Goal: Check status: Check status

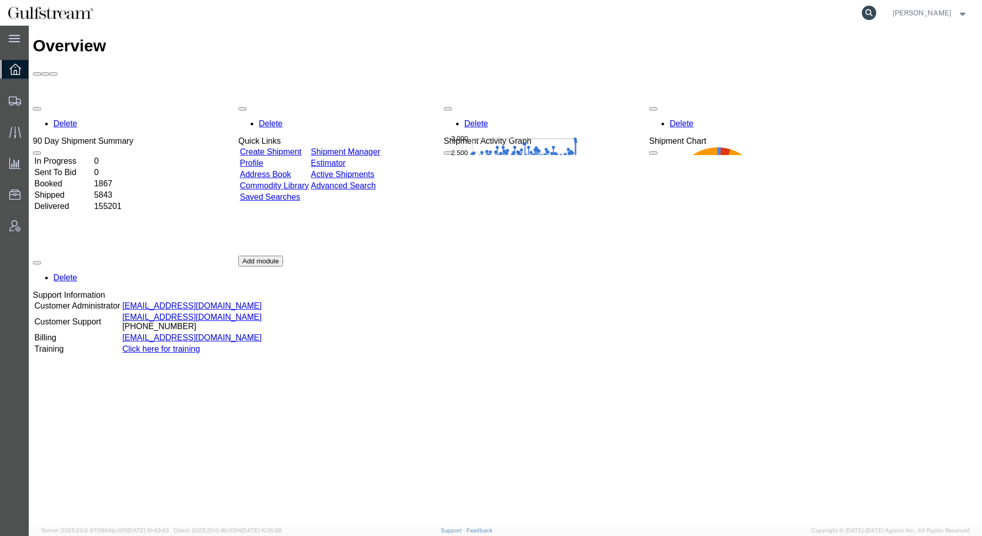
click at [873, 12] on icon at bounding box center [869, 13] width 14 height 14
paste input "438593430"
click at [869, 13] on icon at bounding box center [869, 13] width 14 height 14
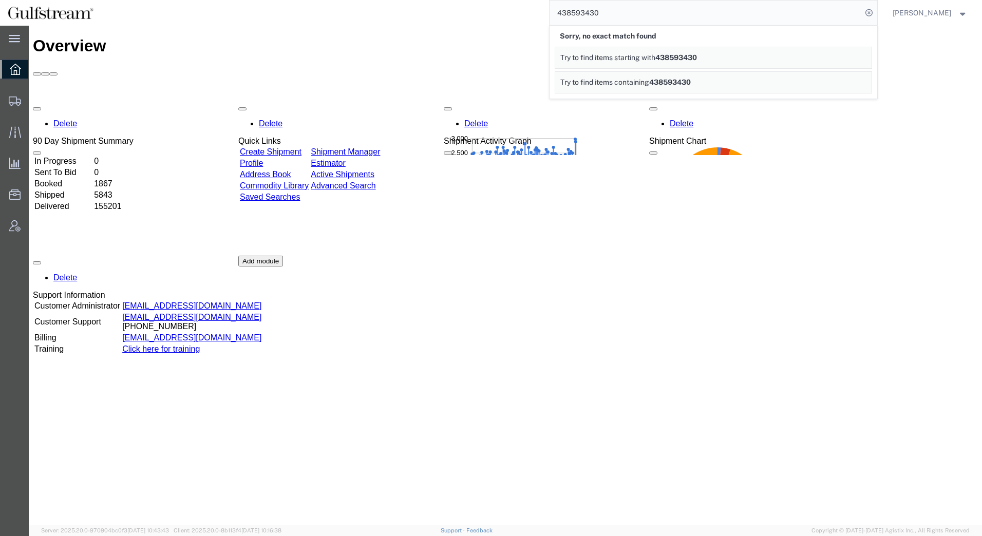
drag, startPoint x: 831, startPoint y: 310, endPoint x: 831, endPoint y: 274, distance: 35.5
click at [830, 308] on div "Delete 90 Day Shipment Summary In Progress 0 Sent To Bid 0 Booked 1867 Shipped …" at bounding box center [505, 256] width 945 height 308
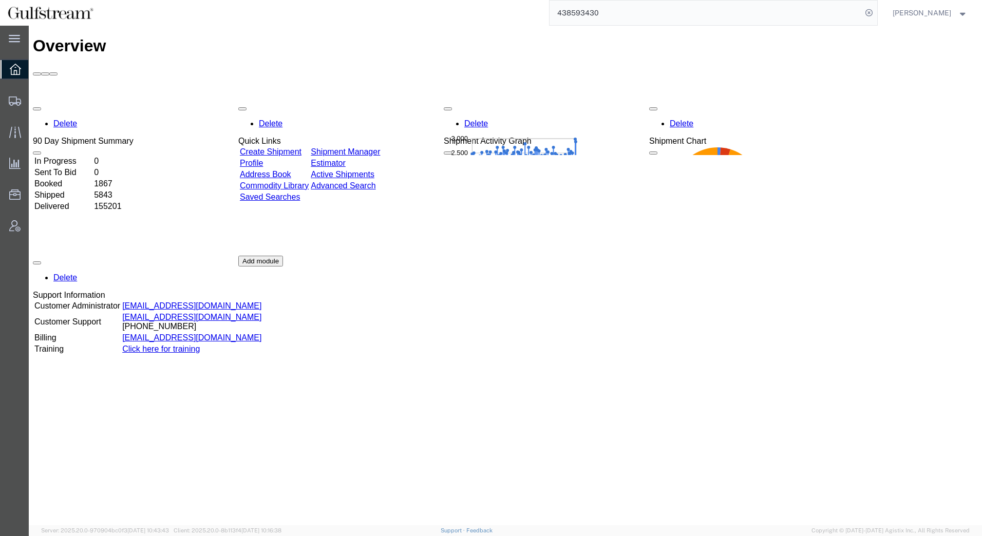
drag, startPoint x: 661, startPoint y: 11, endPoint x: 451, endPoint y: 11, distance: 210.7
click at [451, 11] on div "438593430" at bounding box center [489, 13] width 777 height 26
type input "80875418"
click at [871, 12] on icon at bounding box center [869, 13] width 14 height 14
drag, startPoint x: 622, startPoint y: 14, endPoint x: 327, endPoint y: -20, distance: 296.9
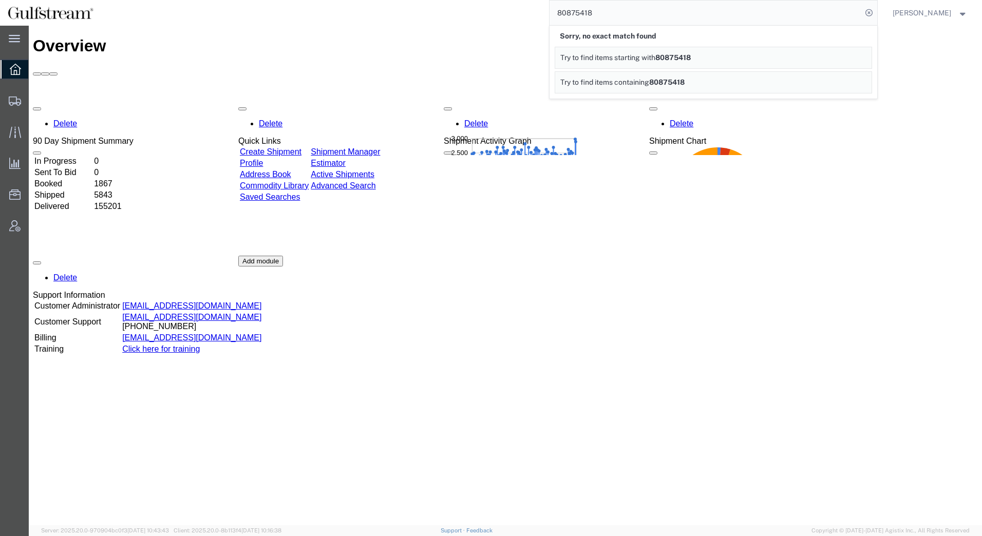
click at [327, 0] on html "main_menu Created with Sketch. Collapse Menu Overview Shipments Shipment Manage…" at bounding box center [491, 268] width 982 height 536
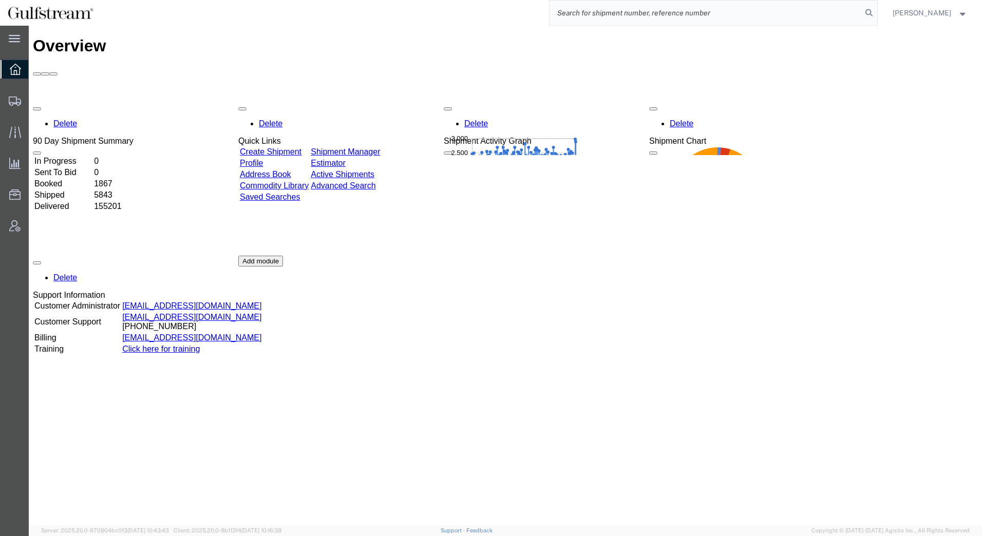
paste input "475502908"
type input "475502908"
click at [867, 13] on icon at bounding box center [869, 13] width 14 height 14
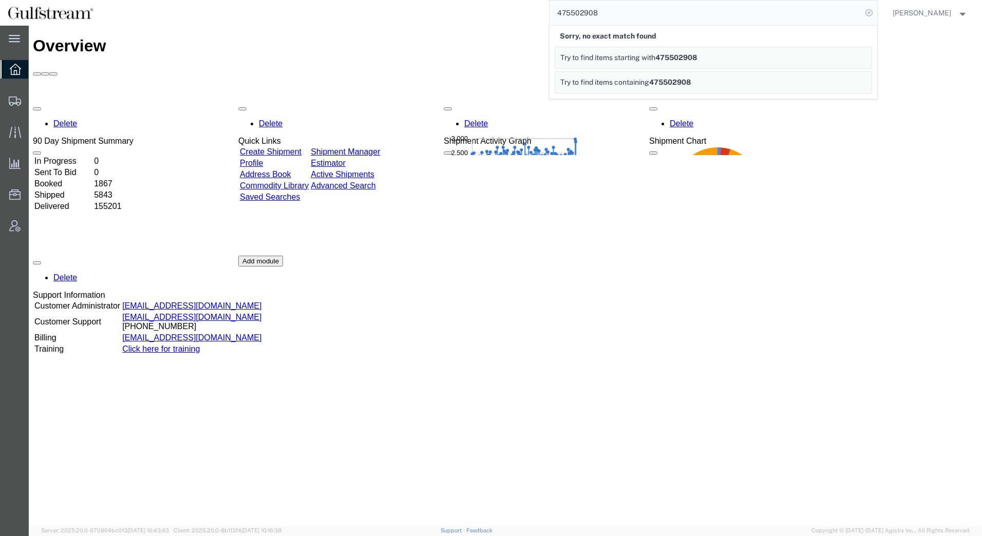
click at [875, 13] on icon at bounding box center [869, 13] width 14 height 14
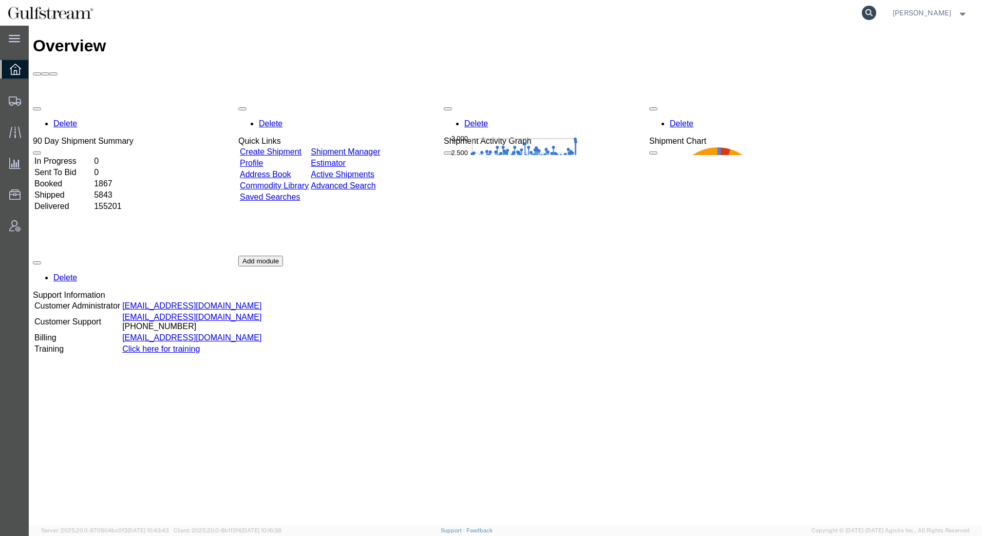
click at [868, 14] on icon at bounding box center [869, 13] width 14 height 14
paste input "884594322108"
type input "884594322108"
click at [871, 10] on icon at bounding box center [869, 13] width 14 height 14
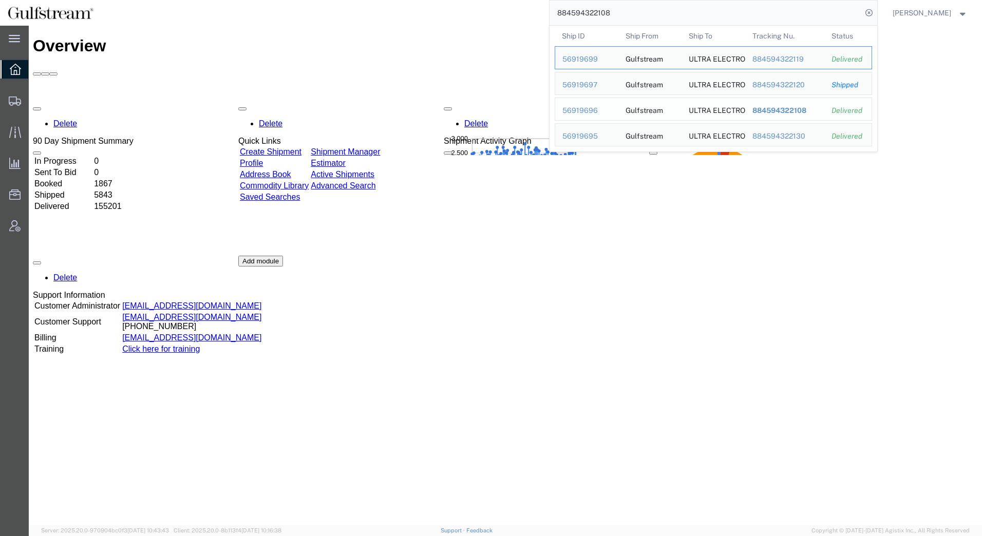
click at [761, 112] on span "884594322108" at bounding box center [779, 110] width 54 height 8
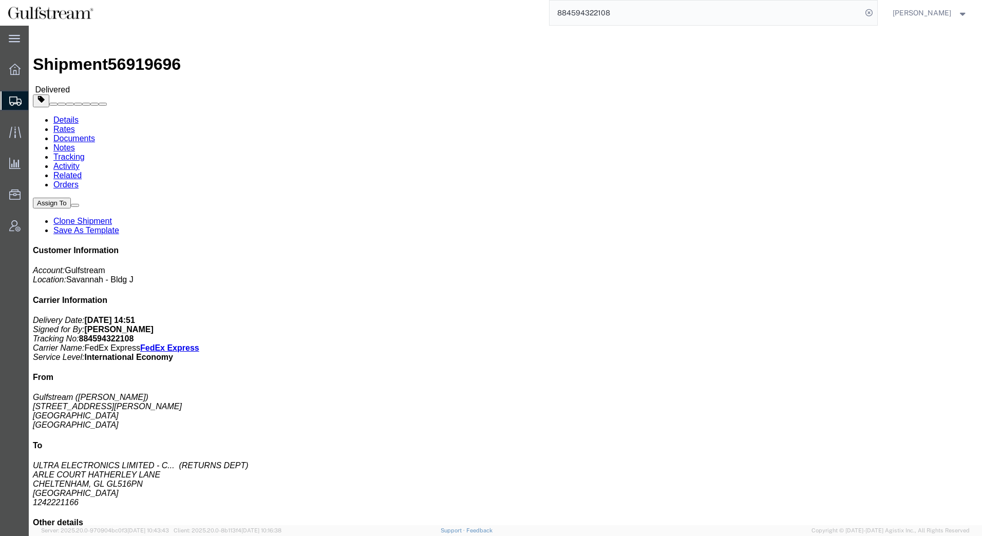
click link "Rates"
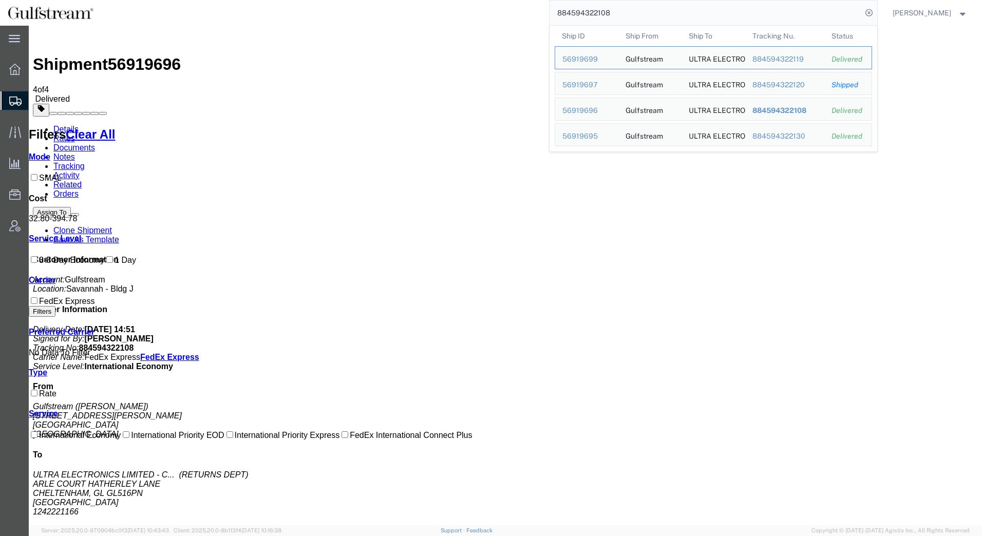
click at [714, 24] on input "884594322108" at bounding box center [706, 13] width 312 height 25
click at [766, 59] on div "884594322119" at bounding box center [784, 59] width 65 height 11
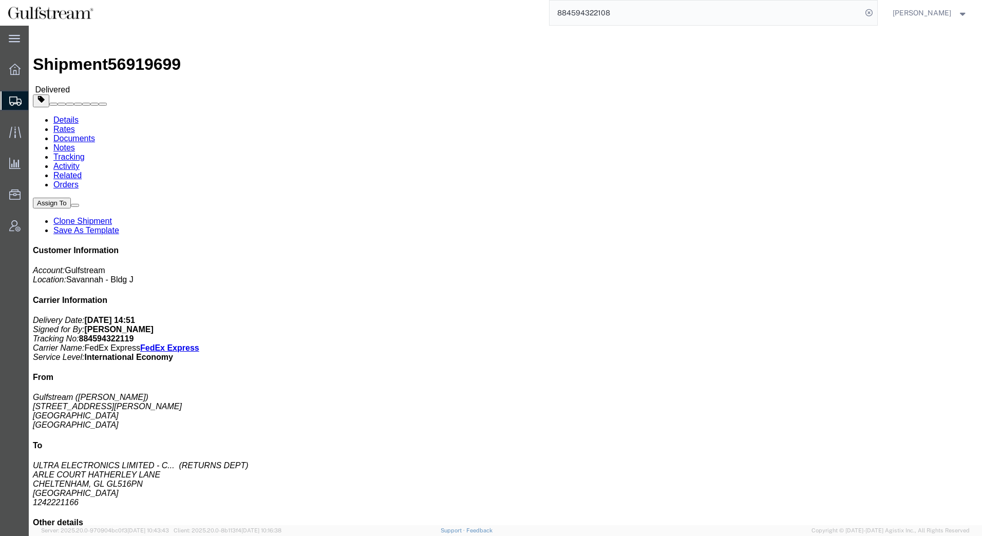
click link "Rates"
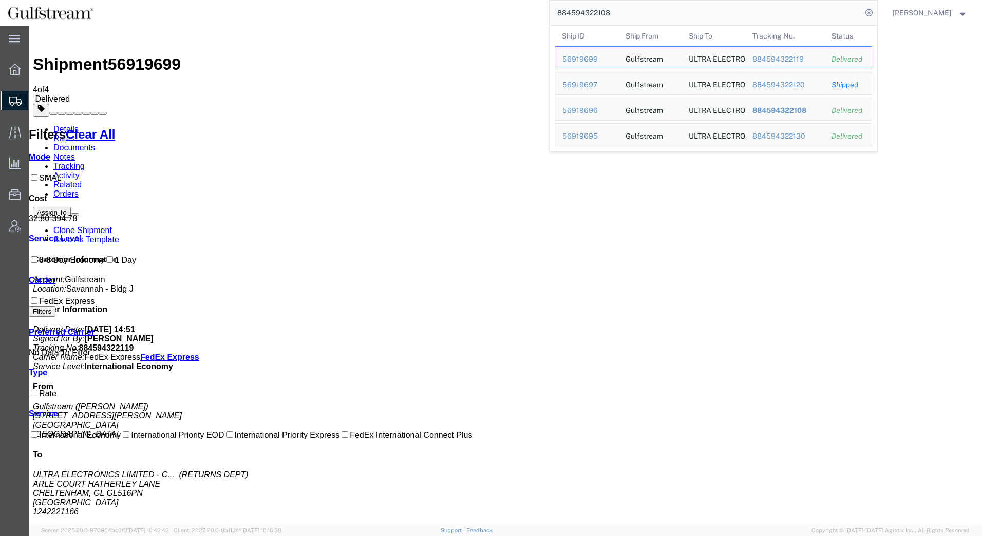
click at [795, 14] on input "884594322108" at bounding box center [706, 13] width 312 height 25
click at [792, 85] on div "884594322120" at bounding box center [784, 85] width 65 height 11
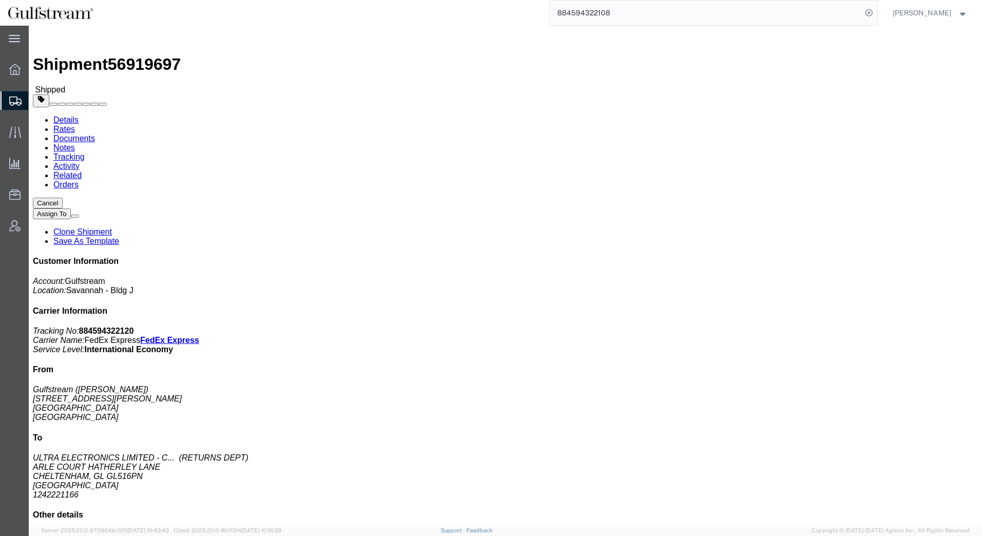
click link "Rates"
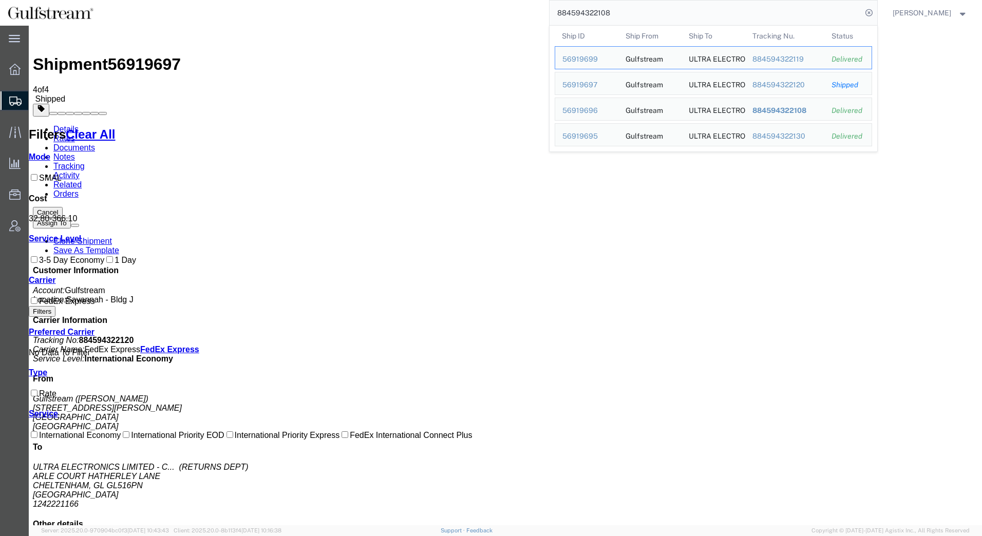
click at [742, 11] on input "884594322108" at bounding box center [706, 13] width 312 height 25
click at [780, 136] on div "884594322130" at bounding box center [784, 136] width 65 height 11
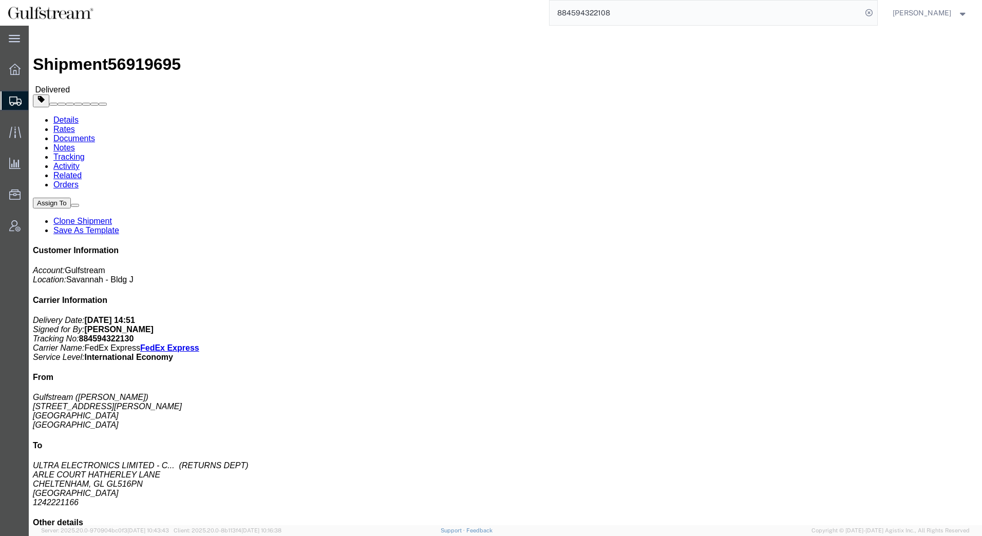
click link "Rates"
